Goal: Task Accomplishment & Management: Use online tool/utility

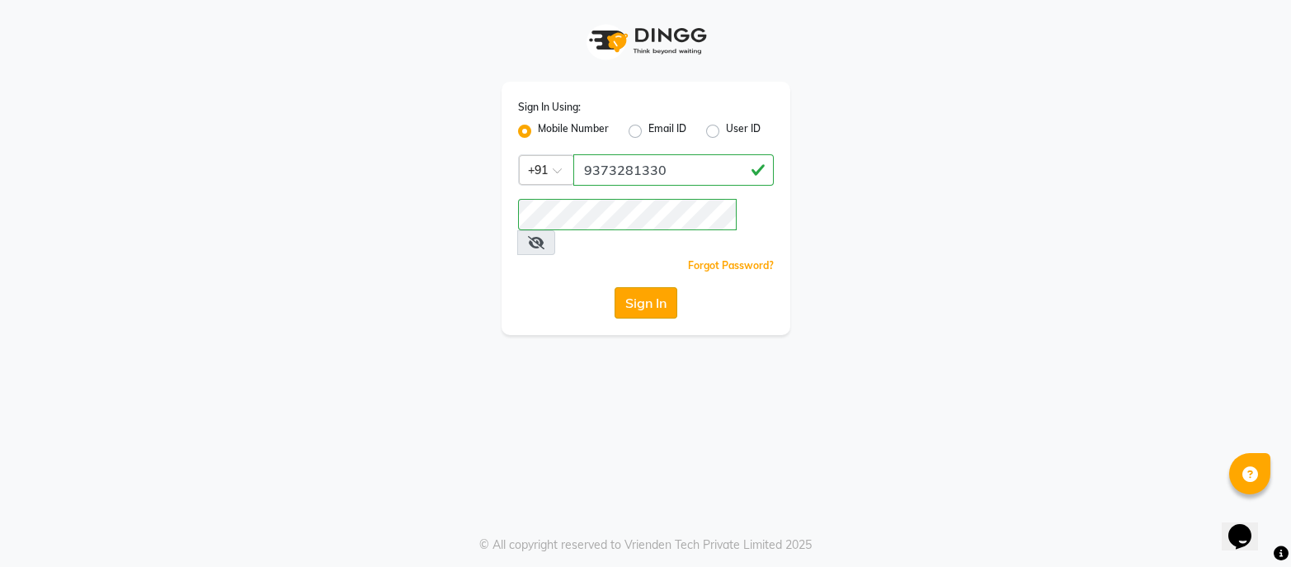
click at [633, 287] on button "Sign In" at bounding box center [646, 302] width 63 height 31
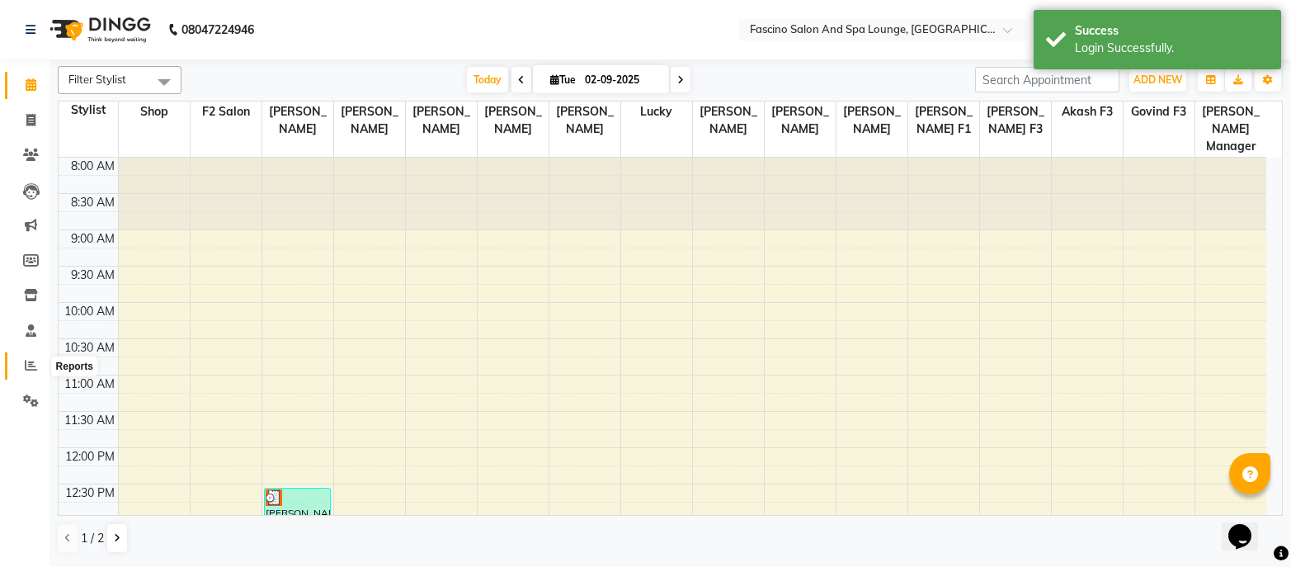
click at [31, 363] on icon at bounding box center [31, 365] width 12 height 12
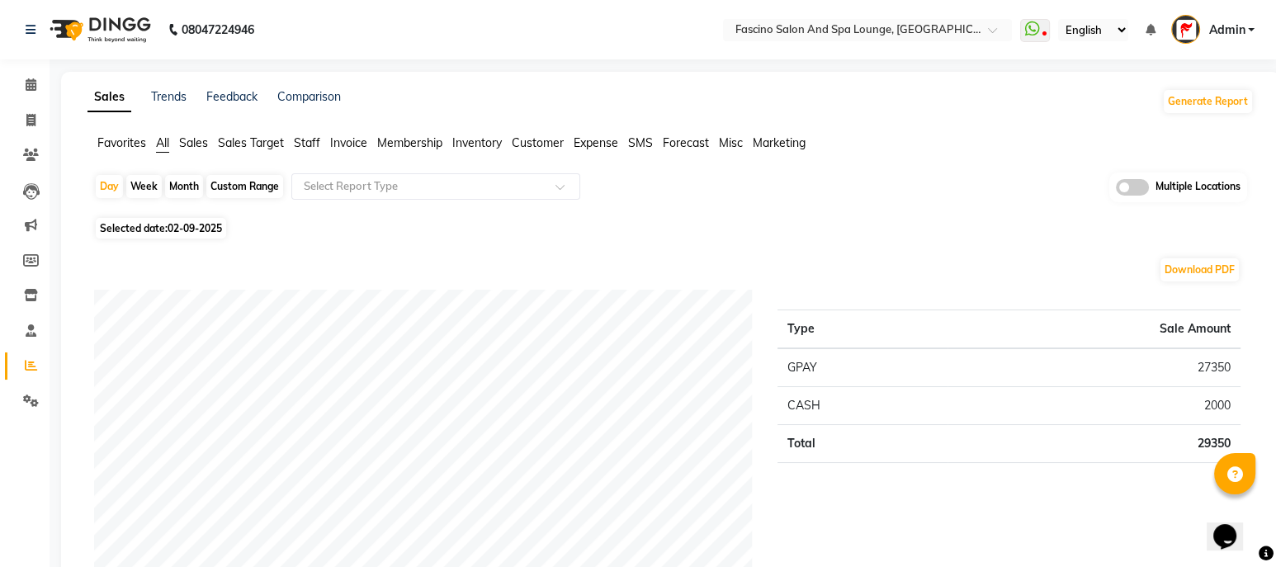
click at [186, 188] on div "Month" at bounding box center [184, 186] width 38 height 23
select select "9"
select select "2025"
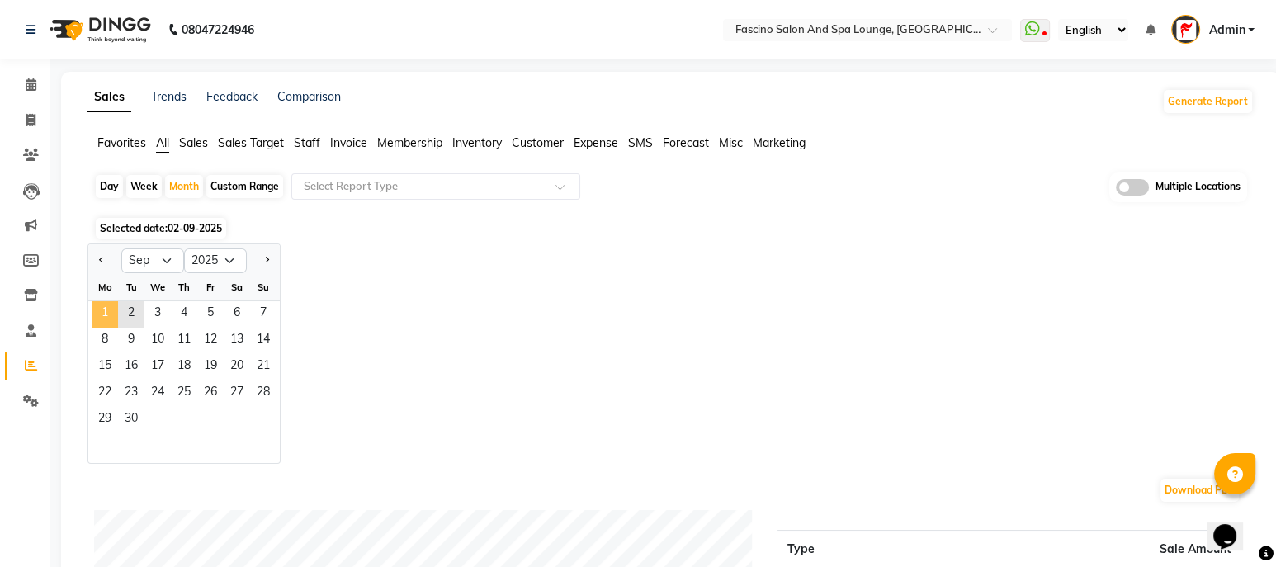
click at [101, 311] on span "1" at bounding box center [105, 314] width 26 height 26
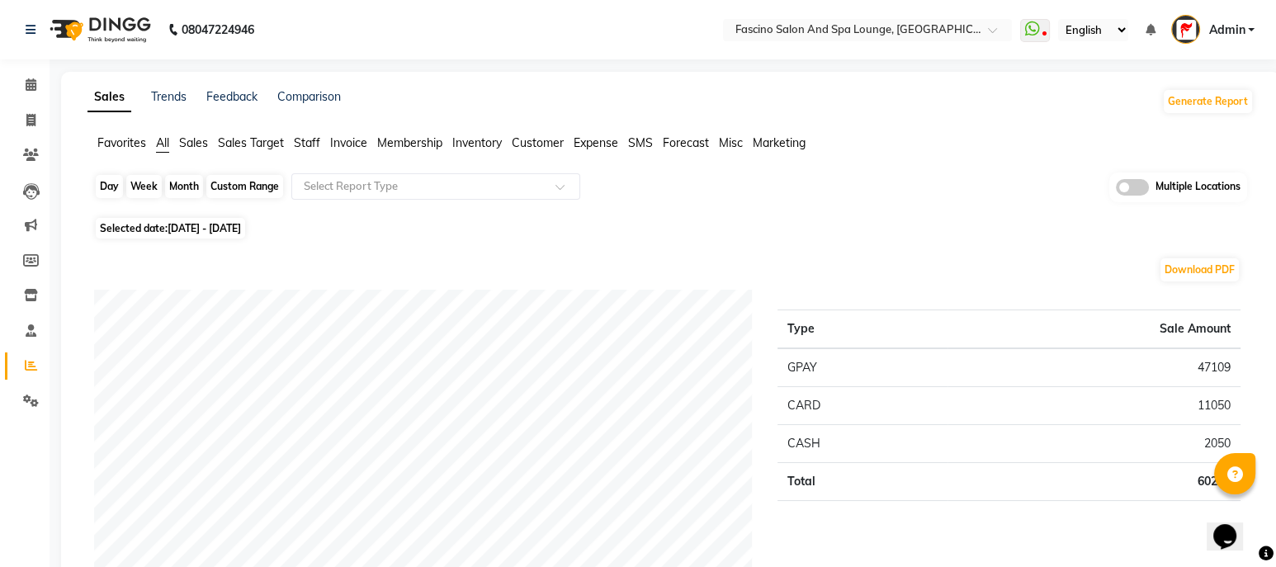
click at [184, 182] on div "Month" at bounding box center [184, 186] width 38 height 23
select select "9"
select select "2025"
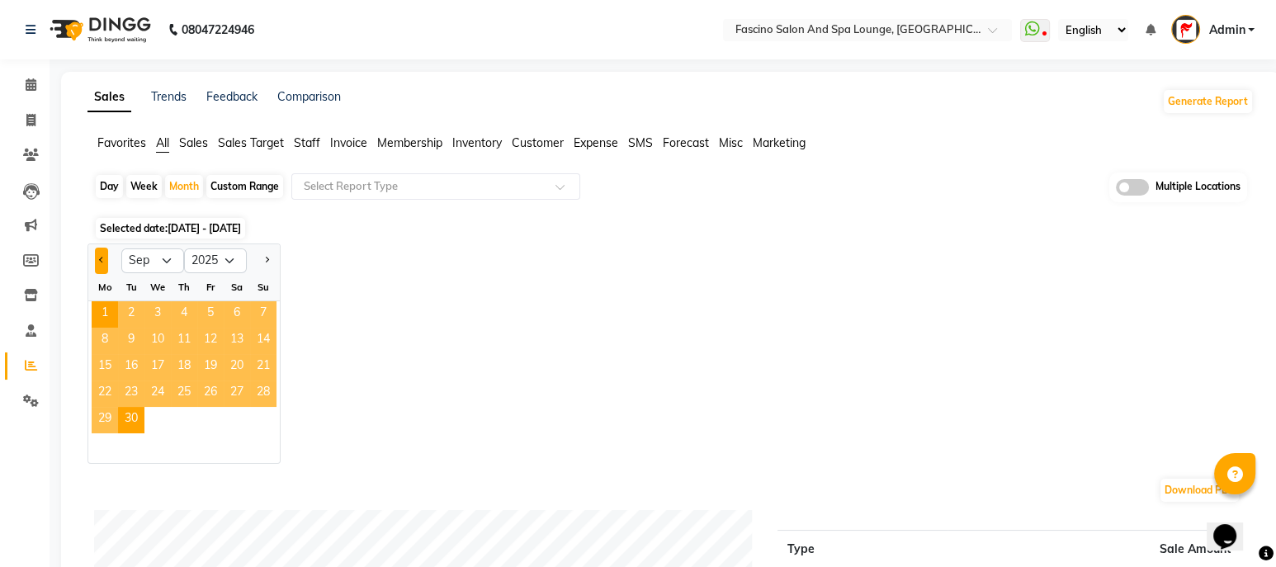
click at [99, 258] on span "Previous month" at bounding box center [102, 260] width 6 height 6
select select "8"
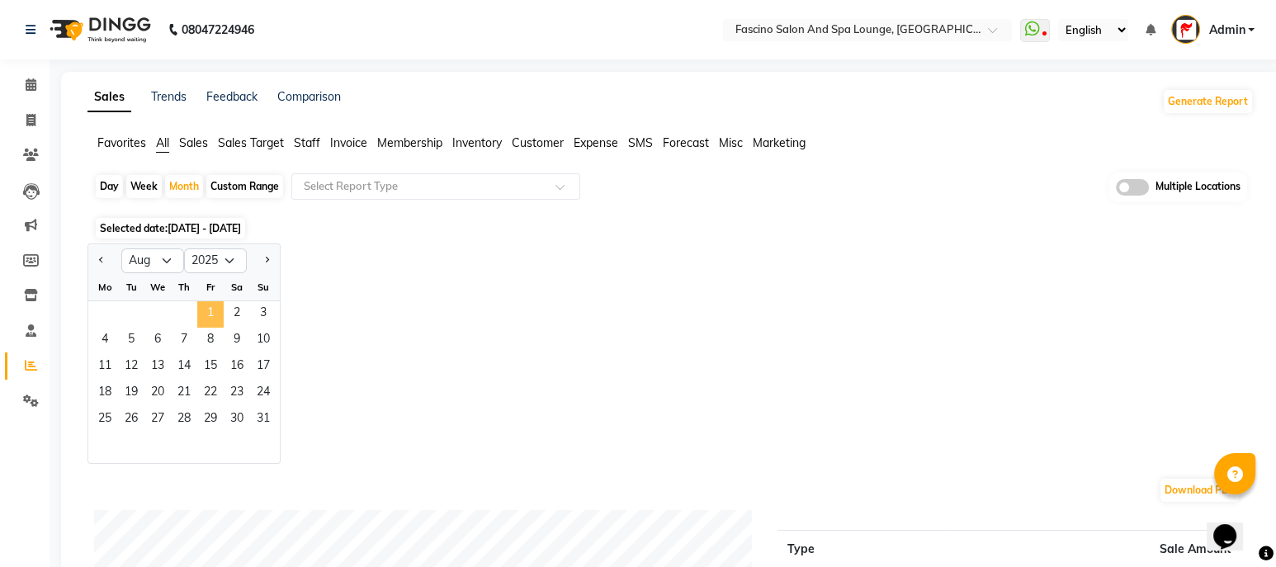
click at [216, 310] on span "1" at bounding box center [210, 314] width 26 height 26
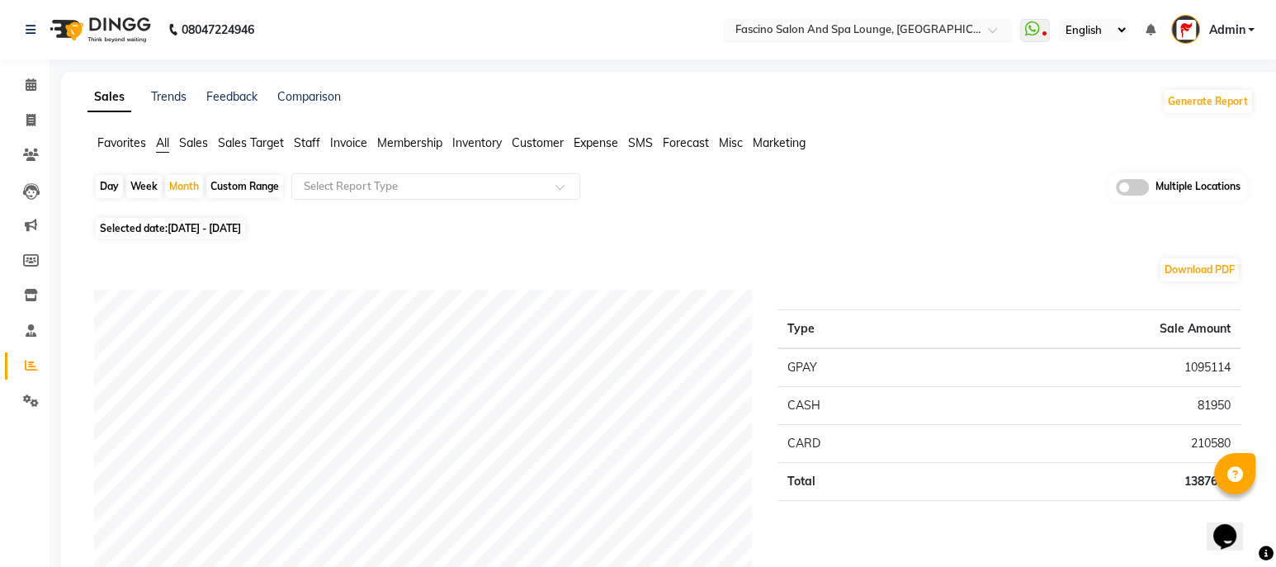
click at [936, 27] on input "text" at bounding box center [850, 31] width 239 height 17
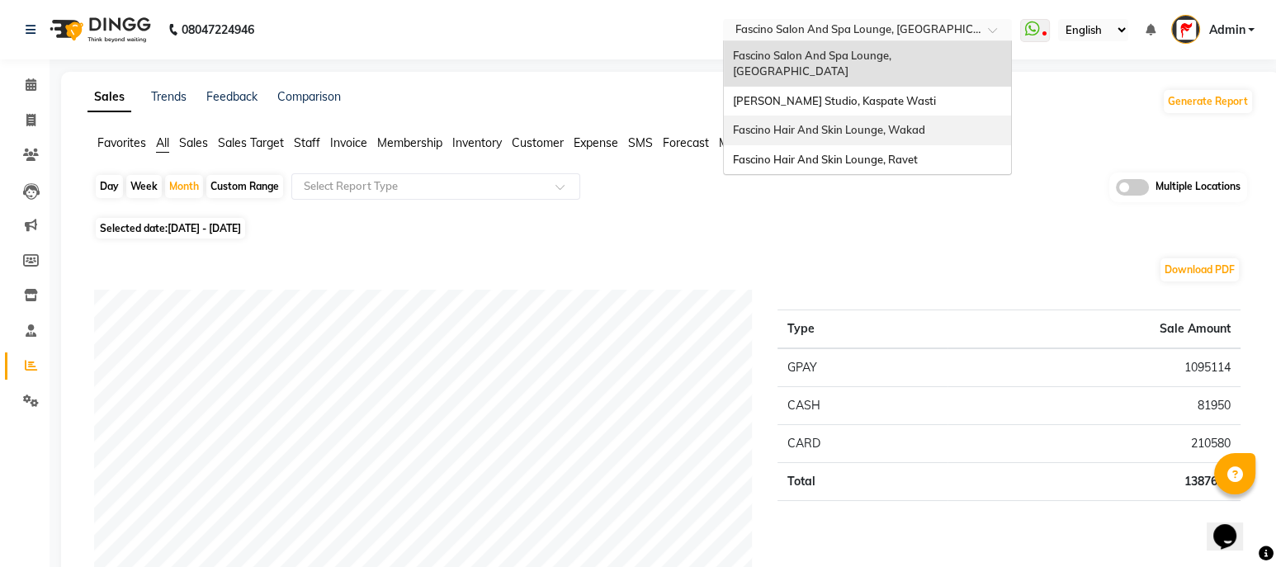
click at [868, 130] on span "Fascino Hair And Skin Lounge, Wakad" at bounding box center [828, 129] width 192 height 13
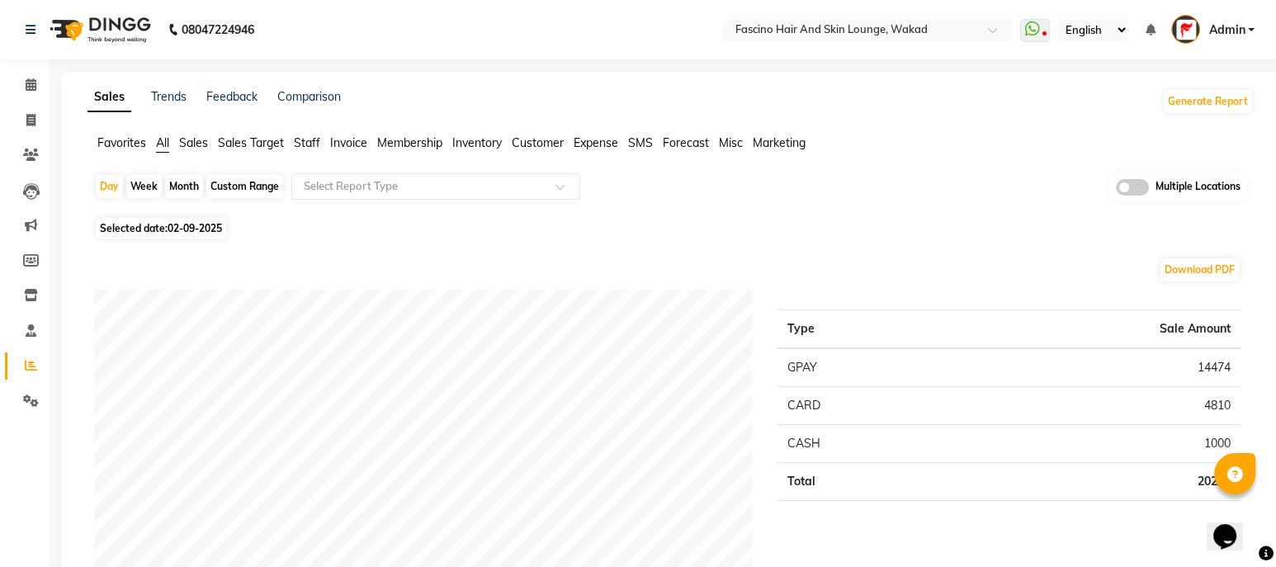
click at [194, 188] on div "Month" at bounding box center [184, 186] width 38 height 23
select select "9"
select select "2025"
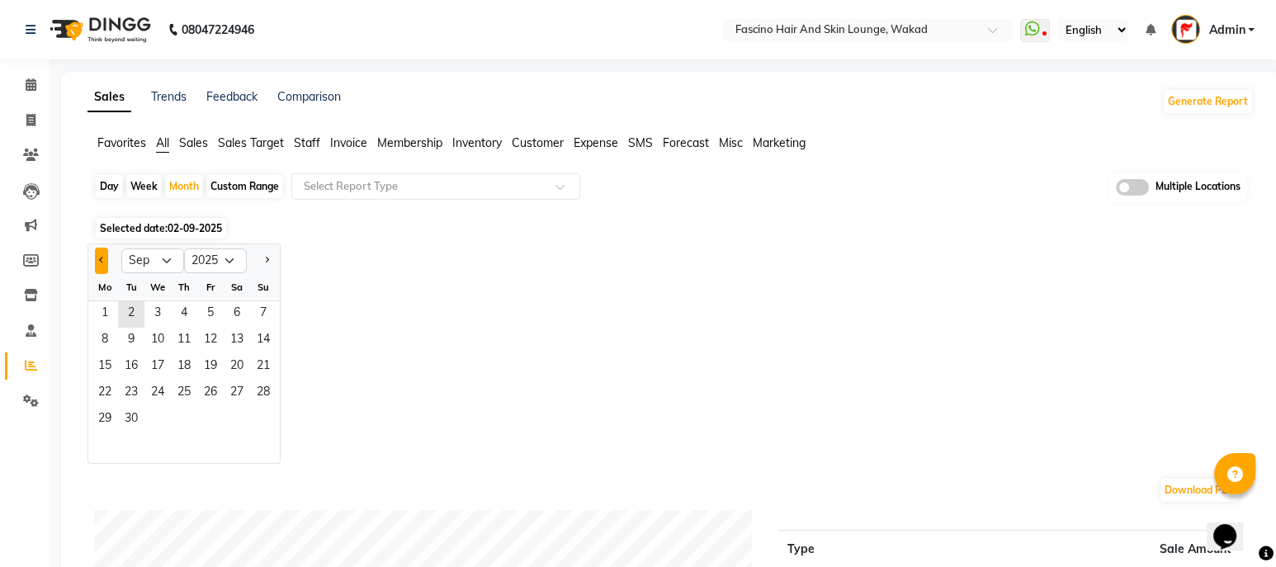
click at [100, 256] on button "Previous month" at bounding box center [101, 261] width 13 height 26
select select "8"
click at [210, 311] on span "1" at bounding box center [210, 314] width 26 height 26
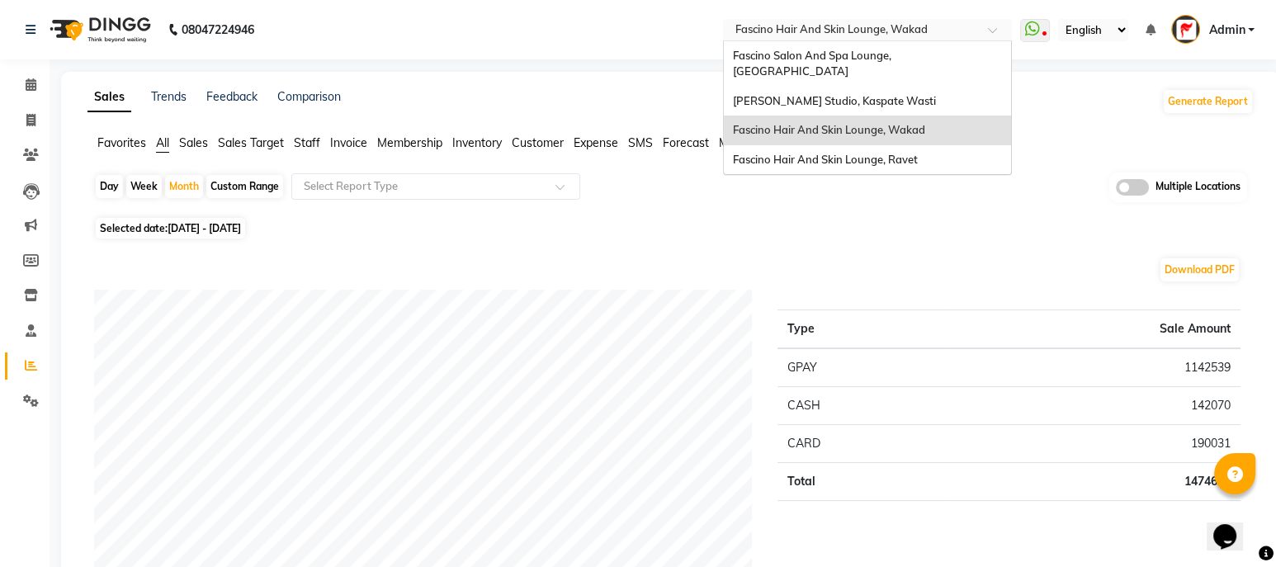
click at [913, 31] on input "text" at bounding box center [850, 31] width 239 height 17
click at [890, 153] on span "Fascino Hair And Skin Lounge, Ravet" at bounding box center [824, 159] width 185 height 13
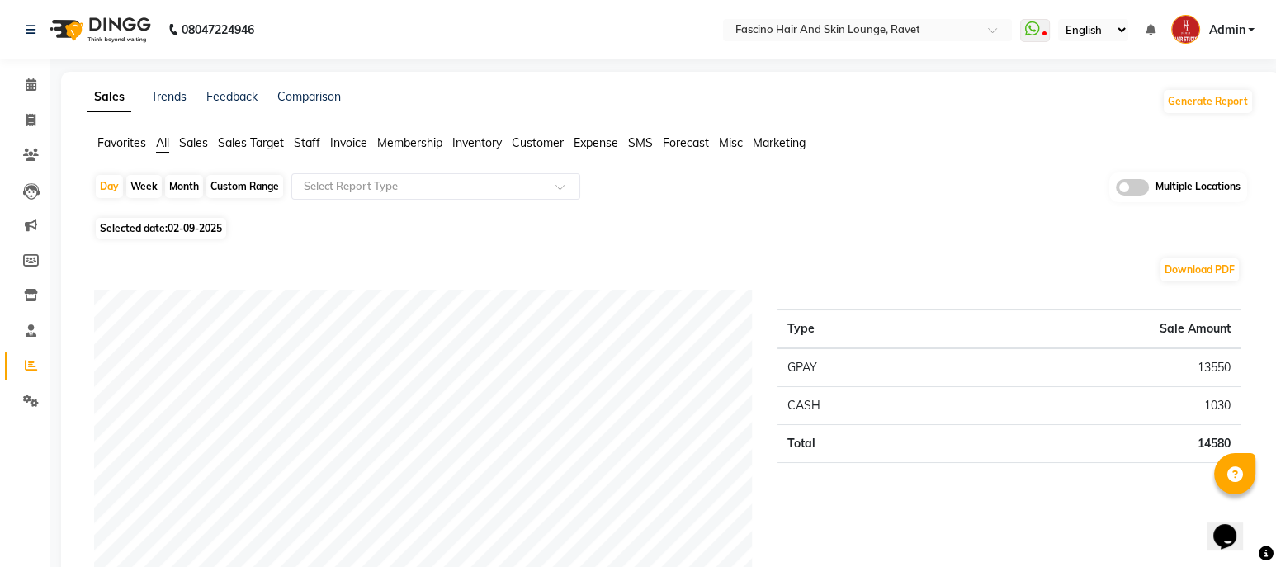
click at [184, 183] on div "Month" at bounding box center [184, 186] width 38 height 23
select select "9"
select select "2025"
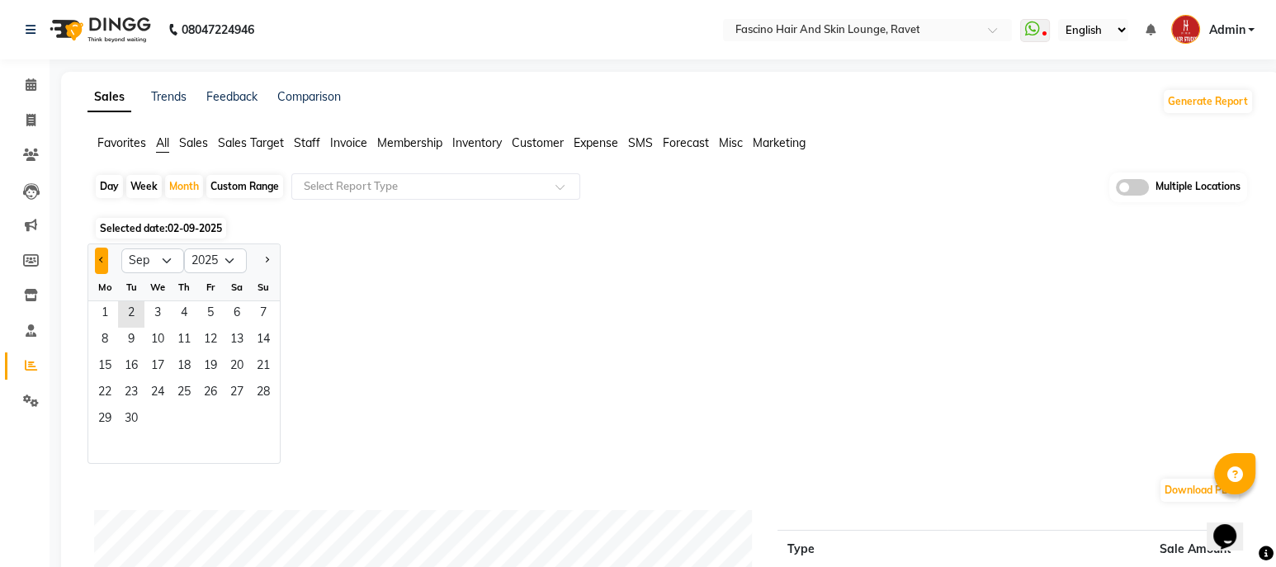
click at [100, 266] on button "Previous month" at bounding box center [101, 261] width 13 height 26
select select "8"
click at [213, 309] on span "1" at bounding box center [210, 314] width 26 height 26
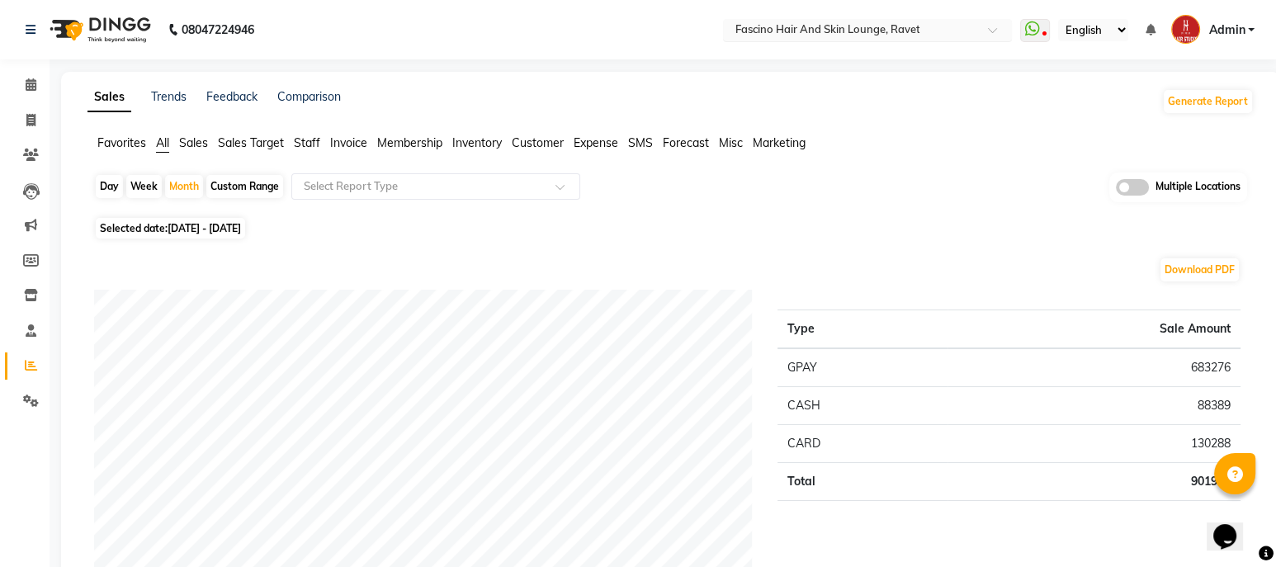
click at [890, 31] on input "text" at bounding box center [850, 31] width 239 height 17
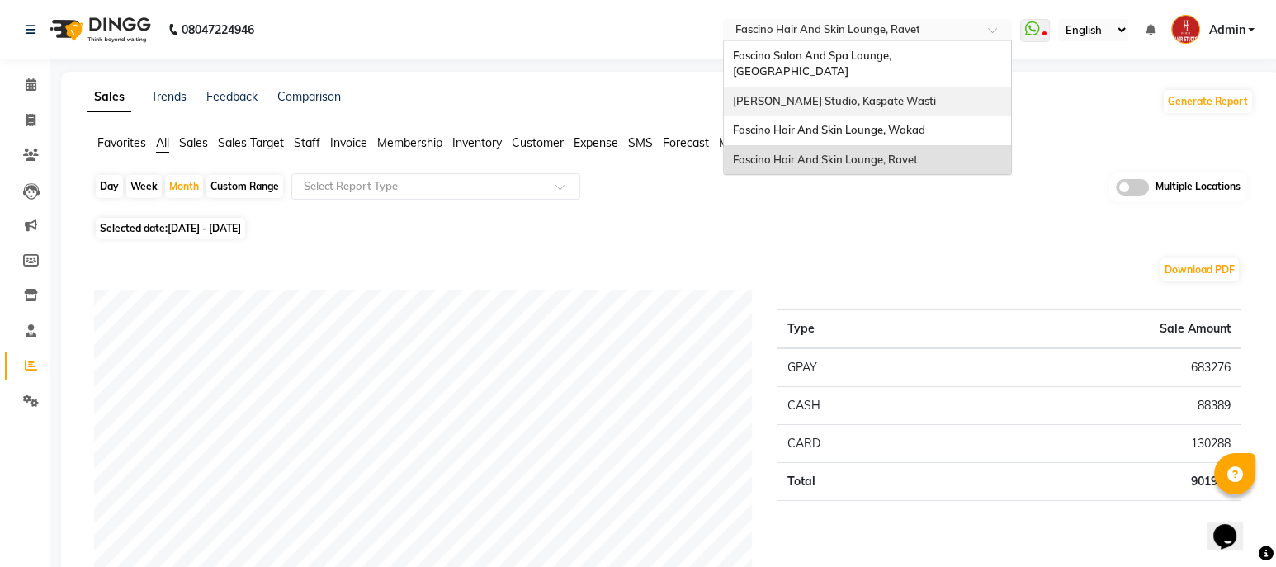
click at [871, 97] on span "[PERSON_NAME] Studio, Kaspate Wasti" at bounding box center [833, 100] width 203 height 13
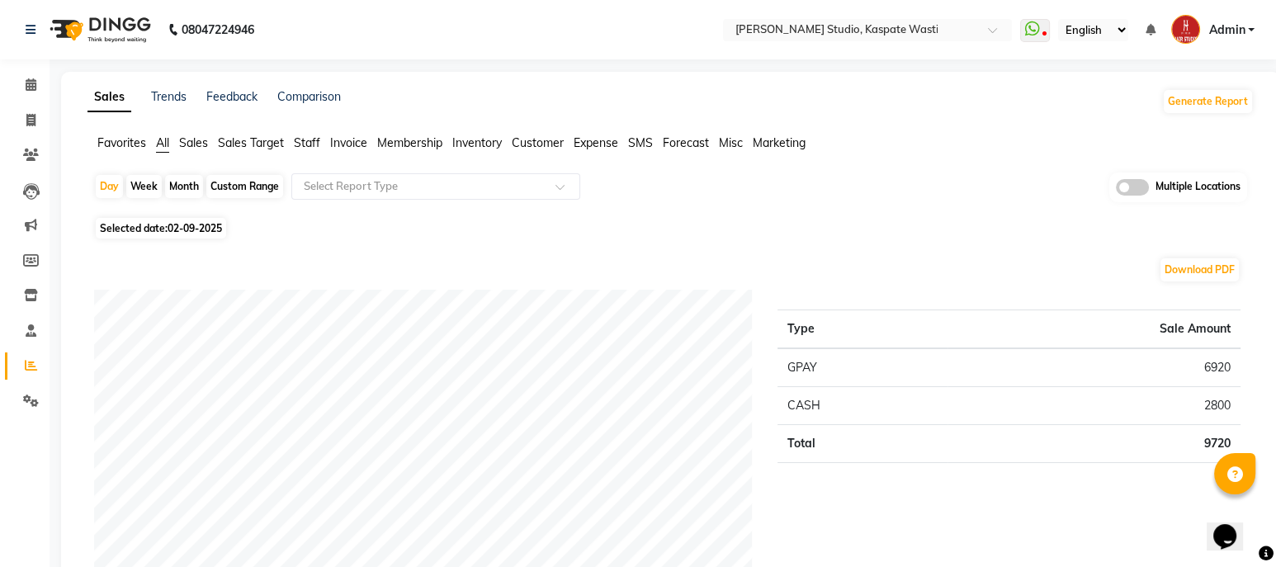
click at [186, 186] on div "Month" at bounding box center [184, 186] width 38 height 23
select select "9"
select select "2025"
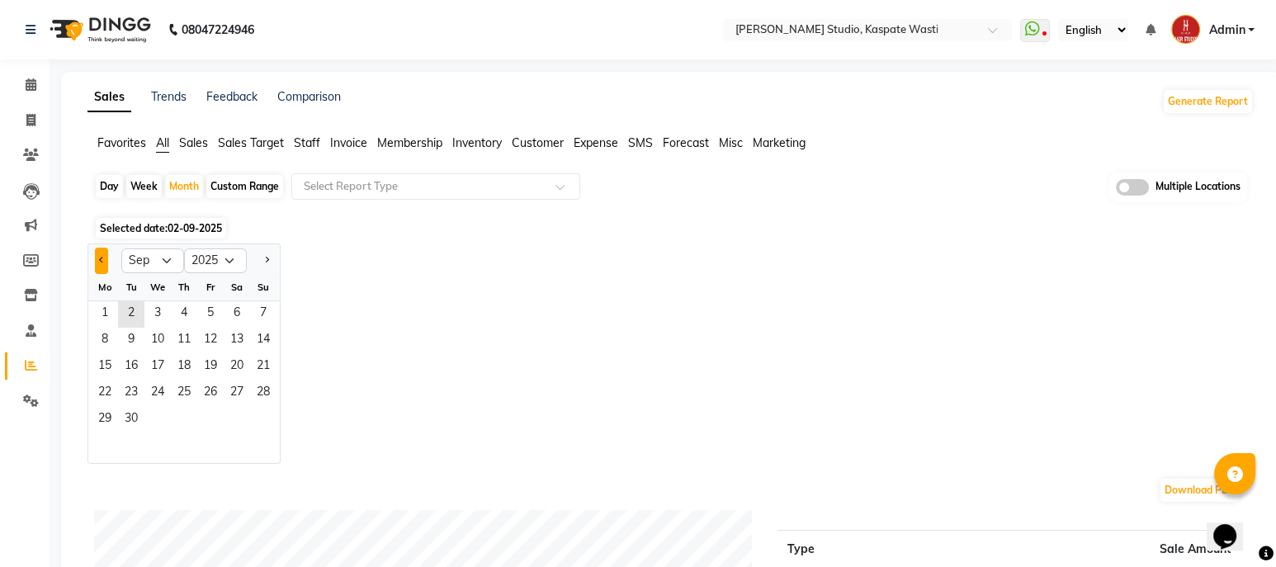
click at [101, 257] on span "Previous month" at bounding box center [102, 260] width 6 height 6
select select "8"
click at [210, 308] on span "1" at bounding box center [210, 314] width 26 height 26
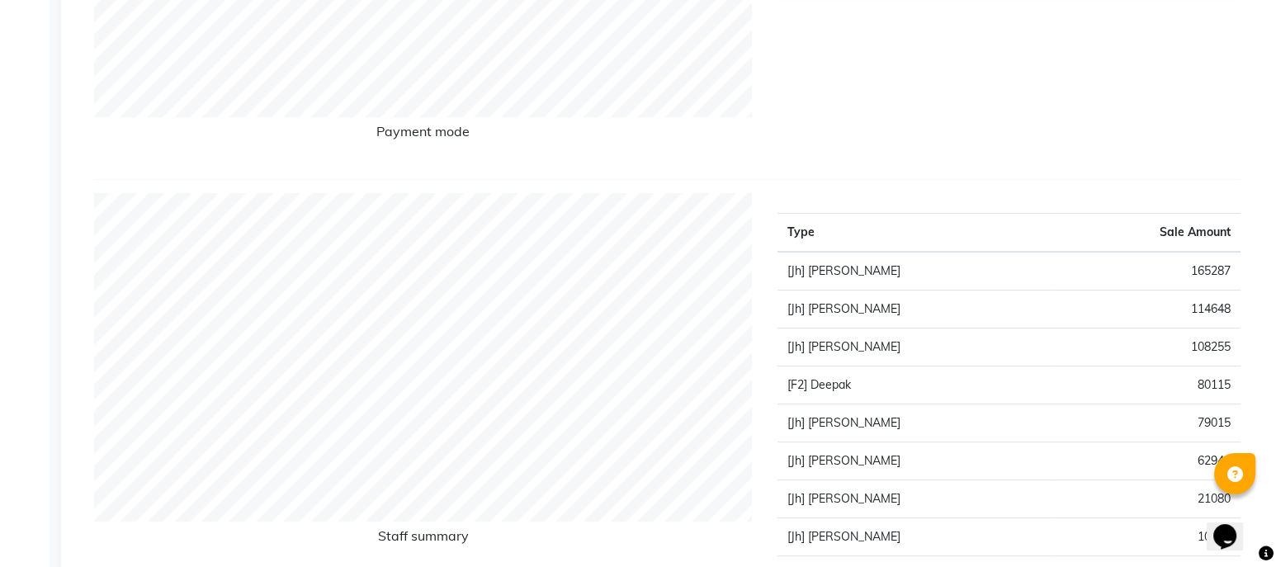
scroll to position [713, 0]
